Goal: Complete application form: Complete application form

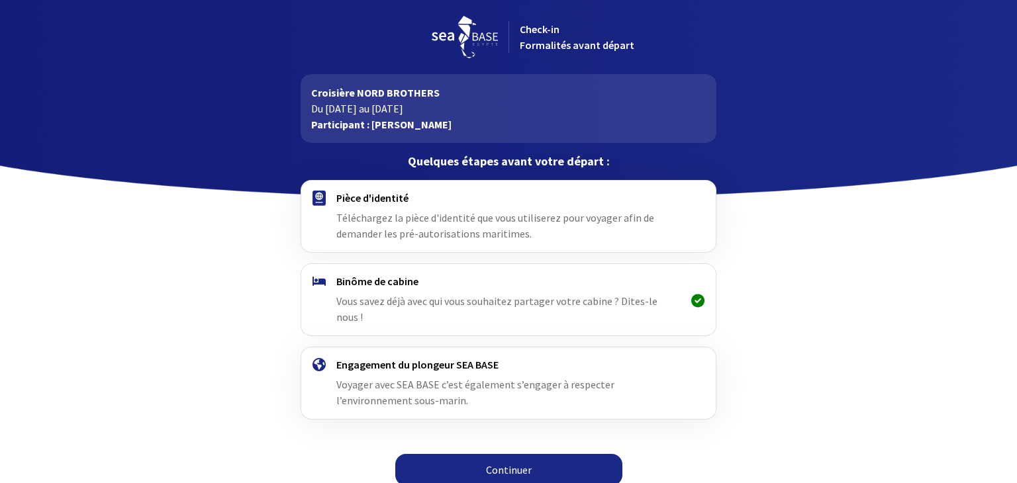
click at [518, 454] on link "Continuer" at bounding box center [508, 470] width 227 height 32
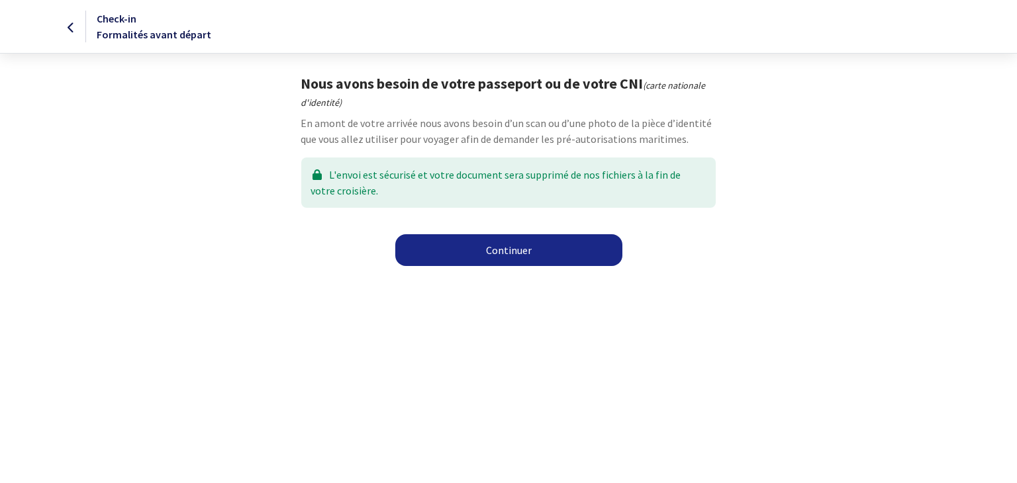
click at [516, 250] on link "Continuer" at bounding box center [508, 250] width 227 height 32
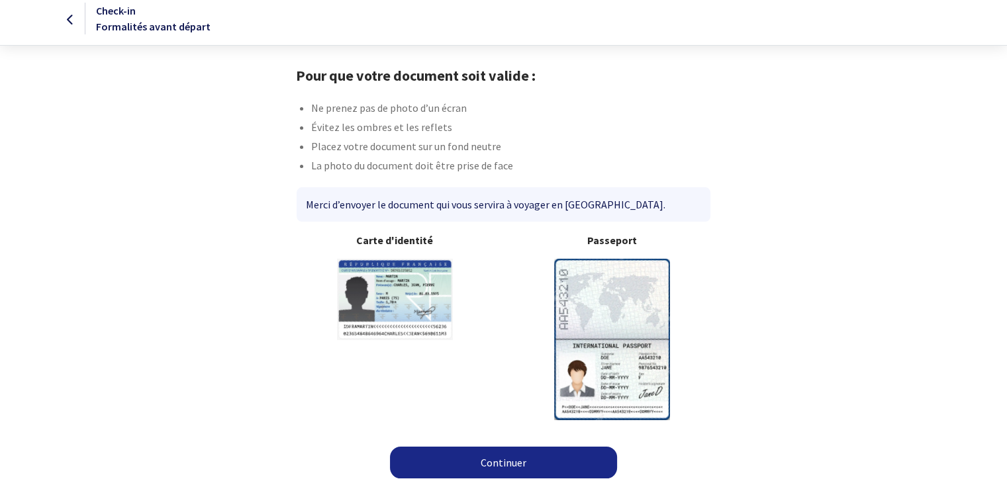
scroll to position [11, 0]
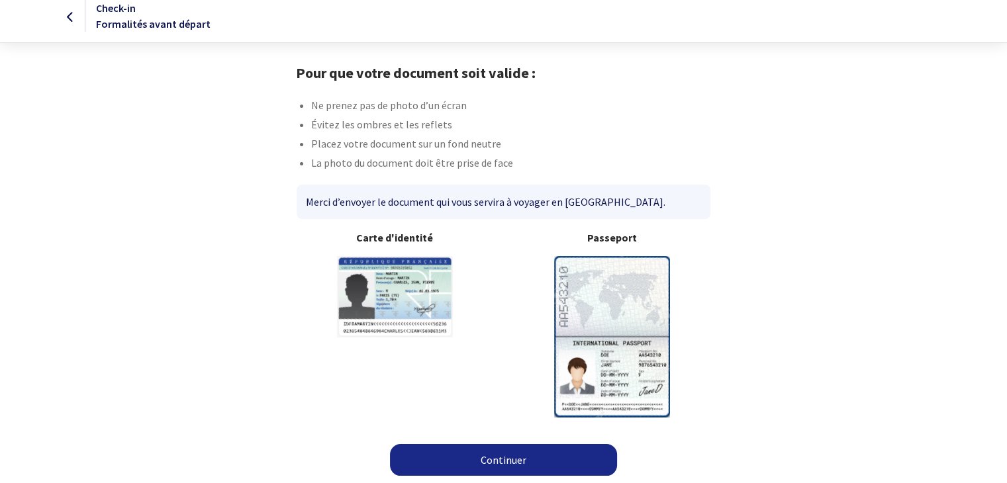
click at [620, 304] on img at bounding box center [612, 336] width 116 height 161
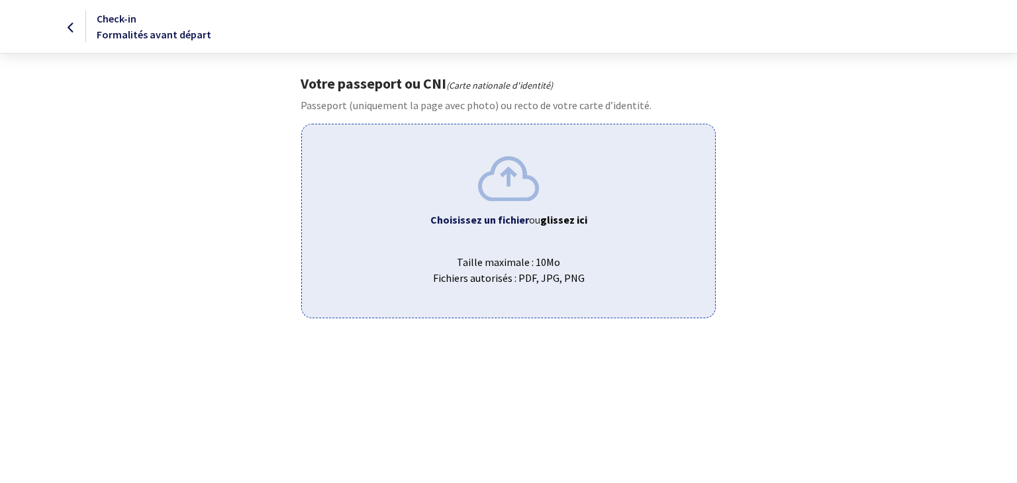
click at [509, 218] on b "Choisissez un fichier" at bounding box center [479, 219] width 99 height 13
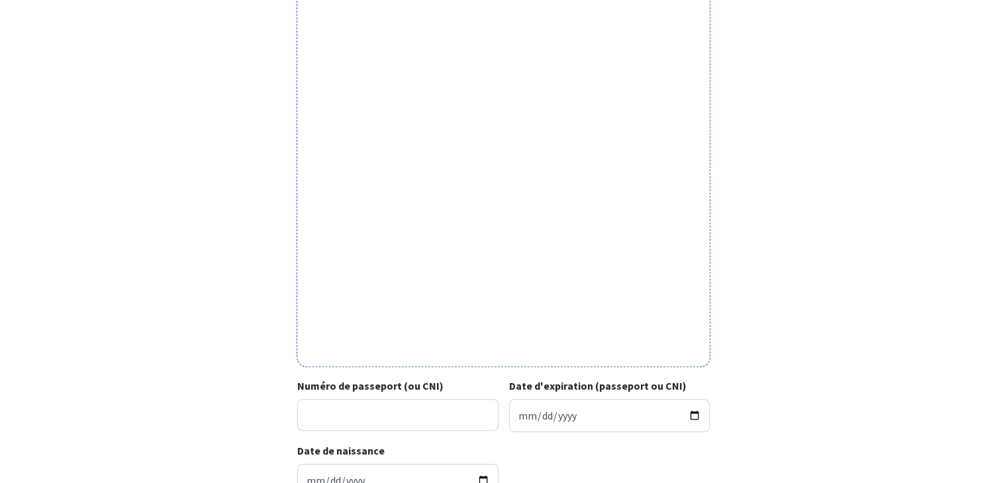
scroll to position [409, 0]
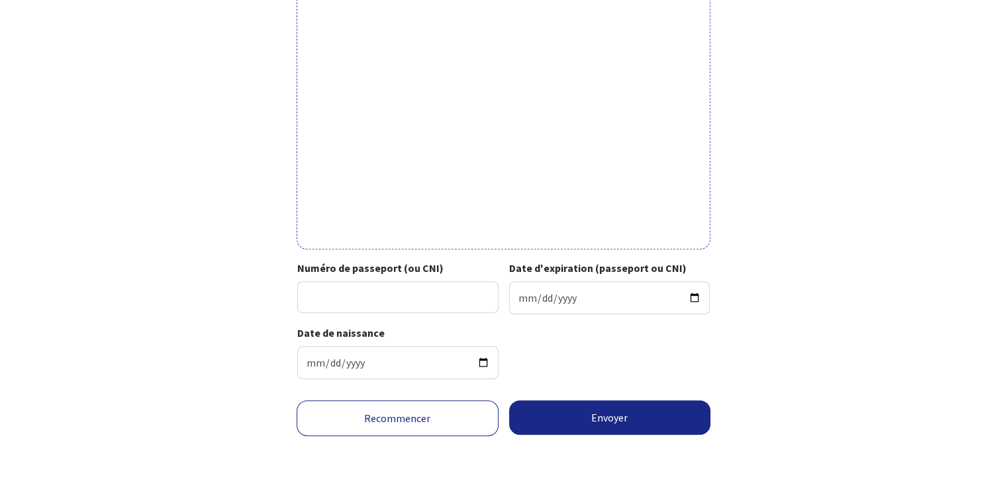
click at [377, 416] on link "Recommencer" at bounding box center [398, 418] width 202 height 36
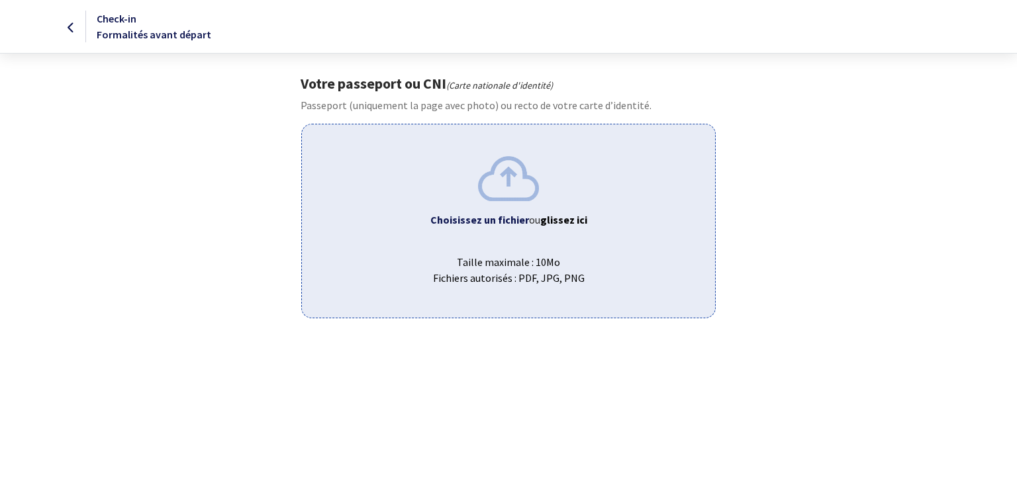
click at [495, 218] on b "Choisissez un fichier" at bounding box center [479, 219] width 99 height 13
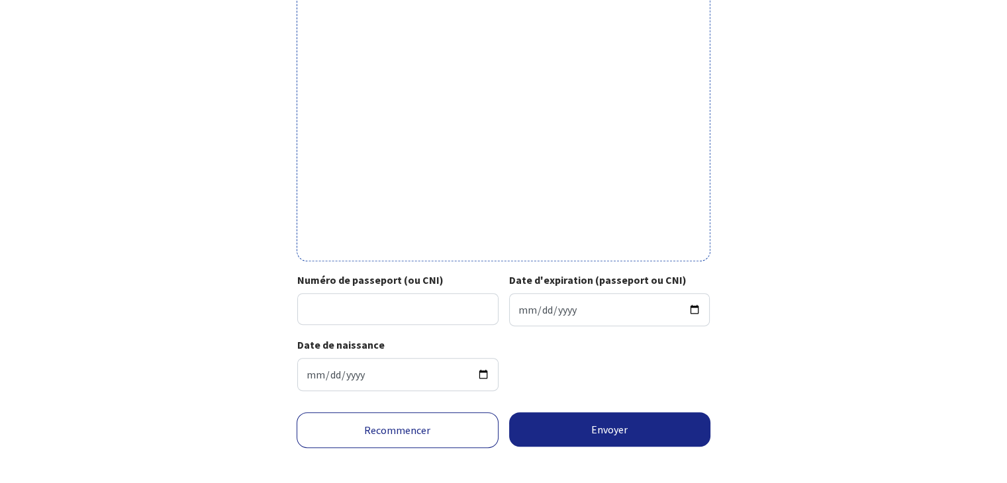
scroll to position [409, 0]
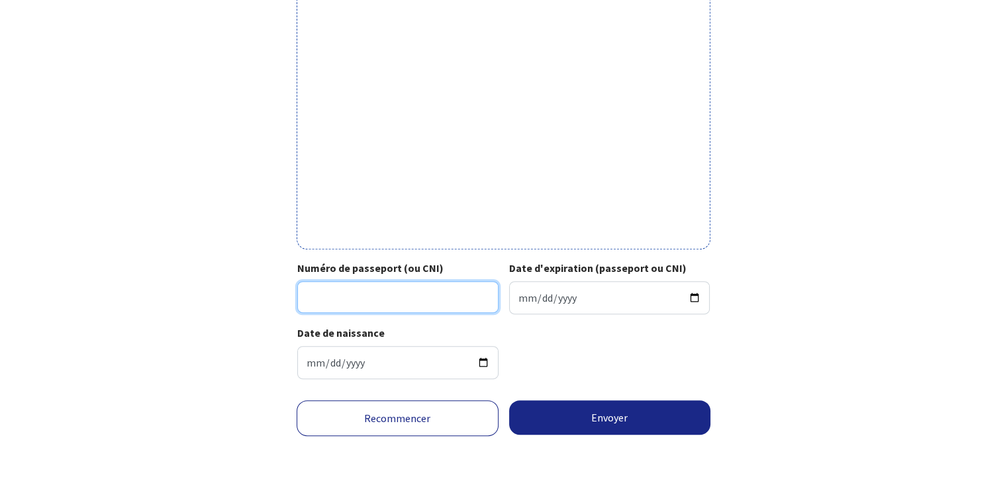
click at [373, 303] on input "Numéro de passeport (ou CNI)" at bounding box center [397, 297] width 201 height 32
type input "22IF67926"
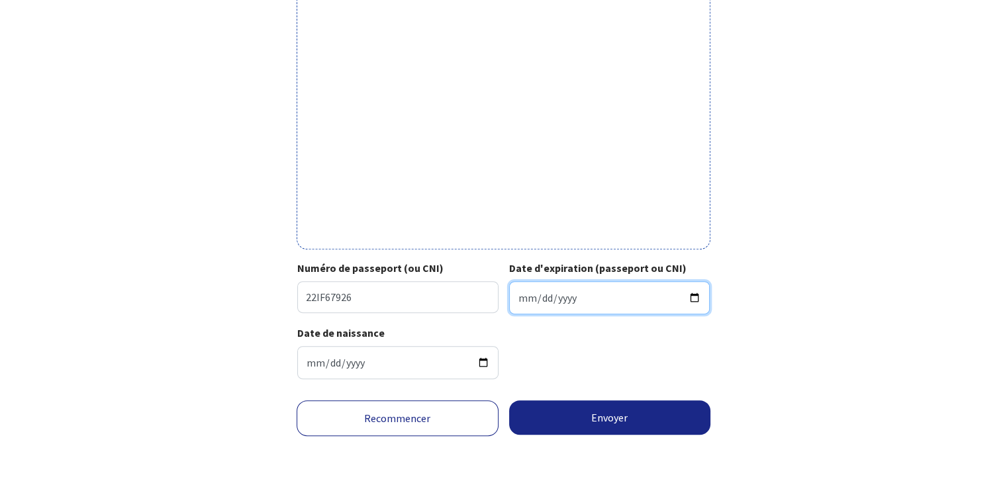
click at [592, 297] on input "Date d'expiration (passeport ou CNI)" at bounding box center [609, 297] width 201 height 33
type input "2032-12-01"
click at [633, 297] on input "2032-12-01" at bounding box center [609, 297] width 201 height 33
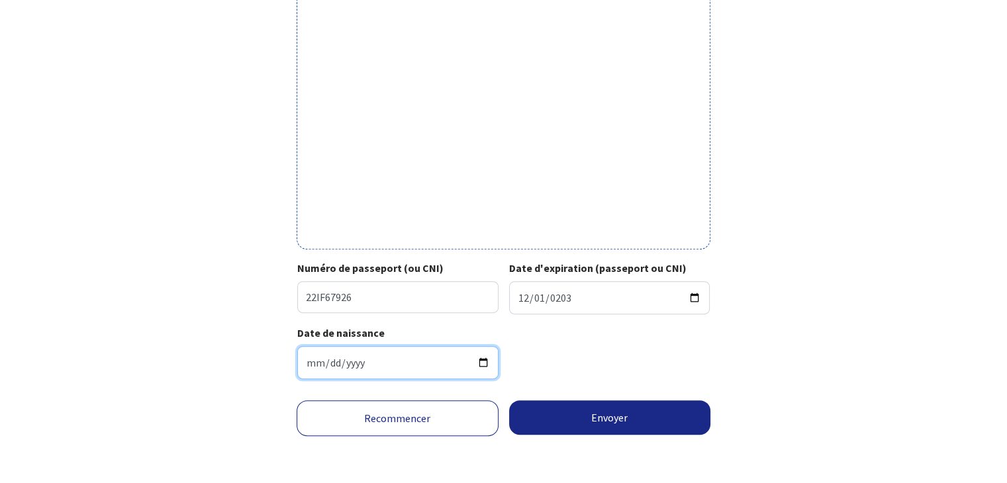
click at [408, 363] on input "1970-12-01" at bounding box center [397, 362] width 201 height 33
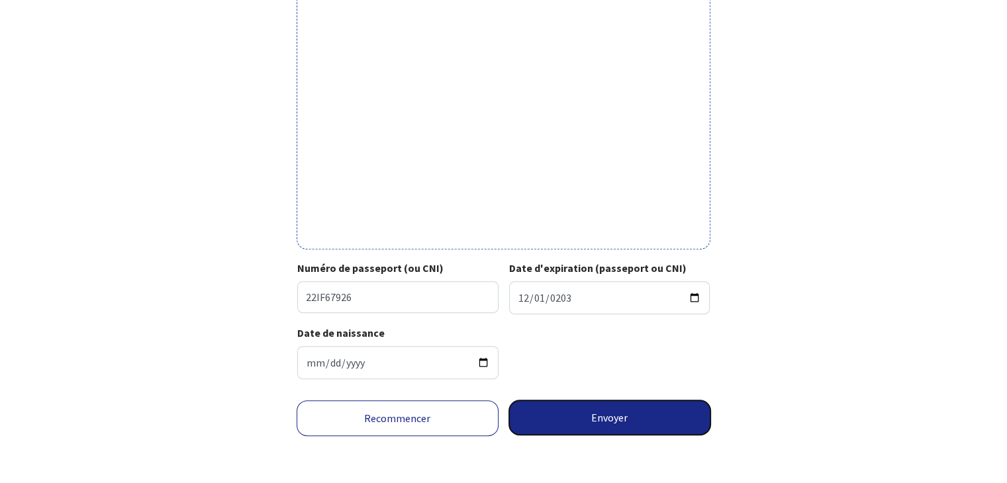
click at [635, 417] on button "Envoyer" at bounding box center [610, 417] width 202 height 34
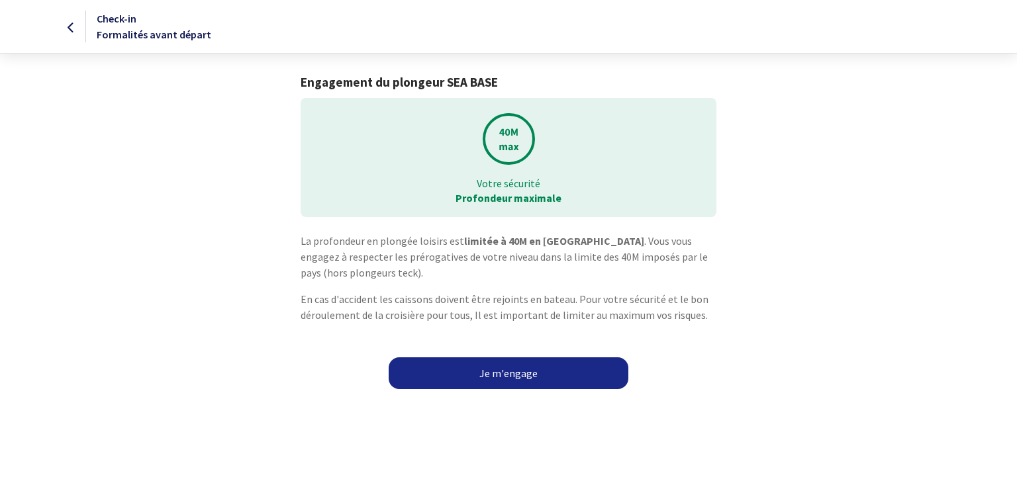
click at [535, 381] on link "Je m'engage" at bounding box center [509, 373] width 240 height 32
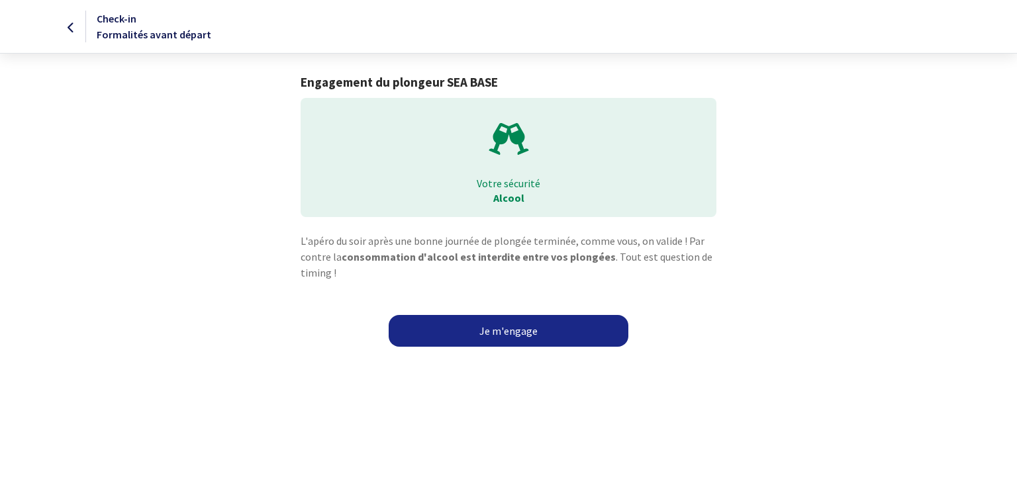
click at [516, 334] on link "Je m'engage" at bounding box center [509, 331] width 240 height 32
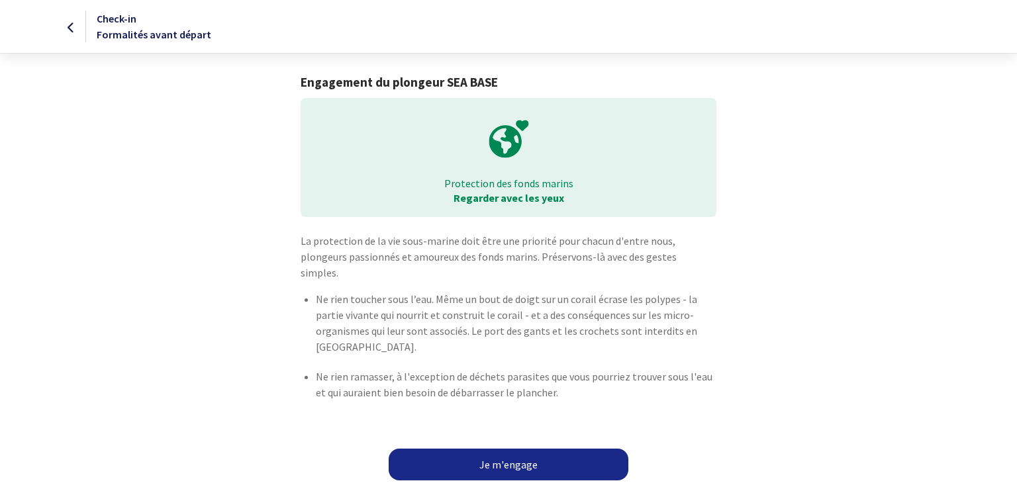
click at [541, 449] on link "Je m'engage" at bounding box center [509, 465] width 240 height 32
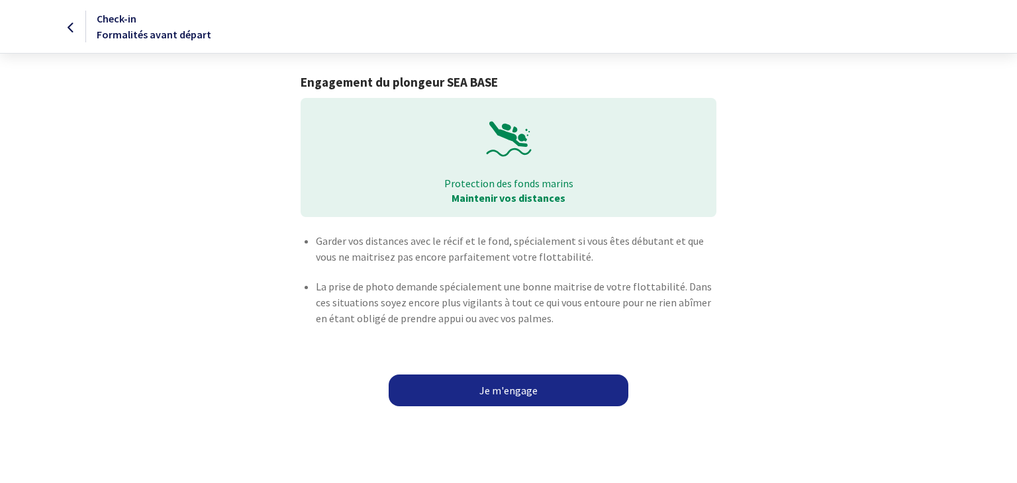
click at [530, 395] on link "Je m'engage" at bounding box center [509, 391] width 240 height 32
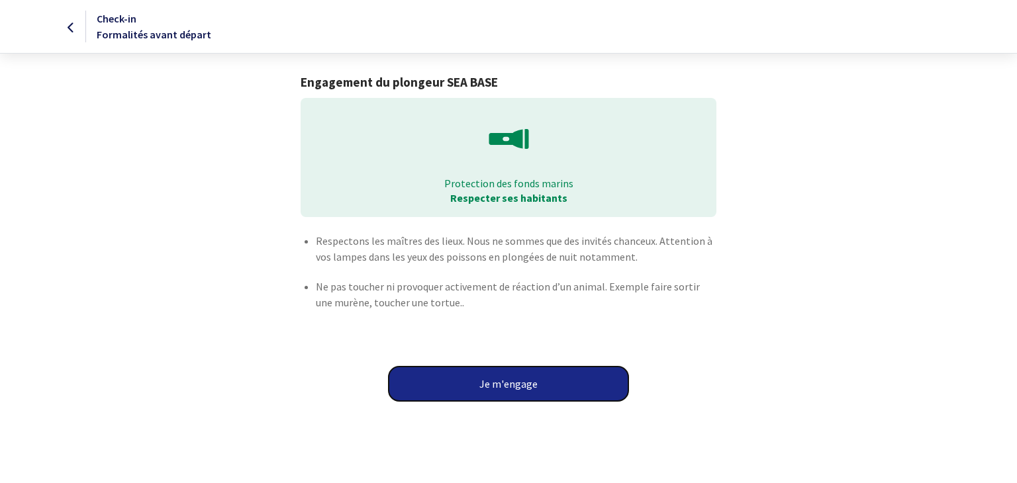
click at [531, 391] on button "Je m'engage" at bounding box center [509, 384] width 240 height 34
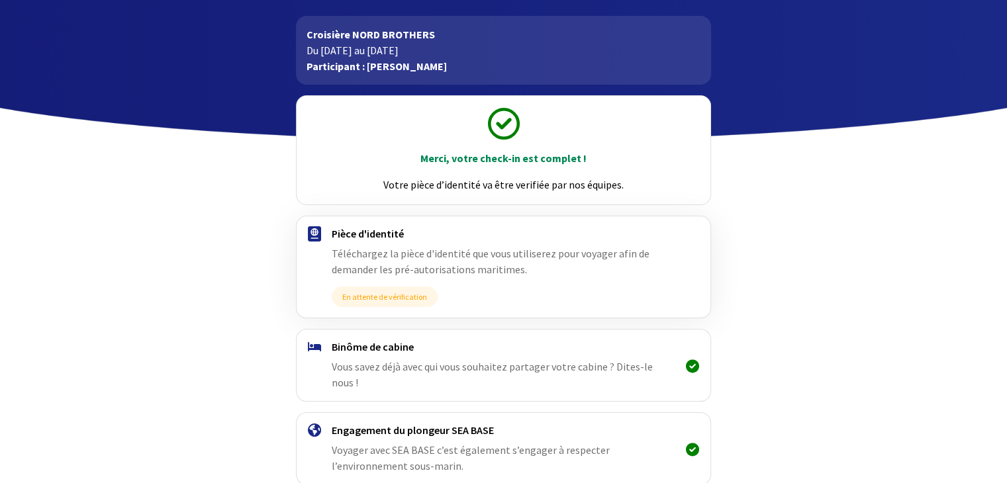
scroll to position [117, 0]
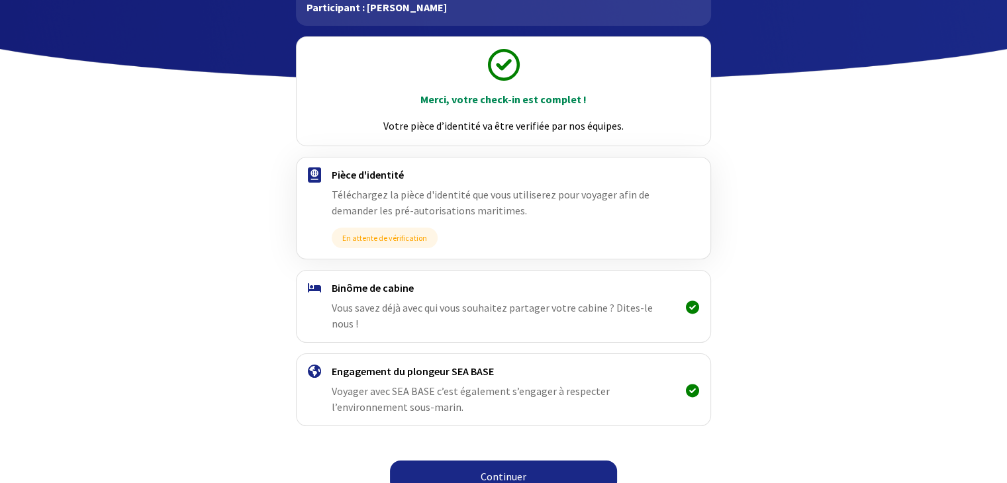
click at [537, 461] on link "Continuer" at bounding box center [503, 477] width 227 height 32
